Goal: Obtain resource: Download file/media

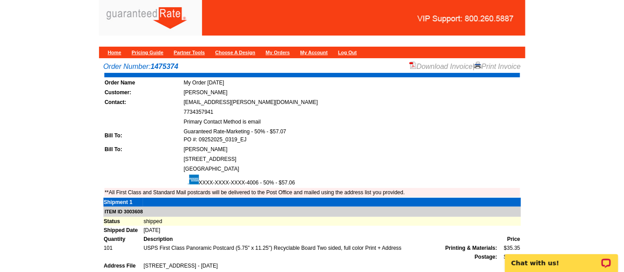
click at [429, 66] on link "Download Invoice" at bounding box center [441, 67] width 63 height 8
click at [434, 71] on div "Download Invoice | Print Invoice" at bounding box center [466, 66] width 112 height 11
click at [427, 66] on link "Download Invoice" at bounding box center [441, 67] width 63 height 8
